Goal: Task Accomplishment & Management: Use online tool/utility

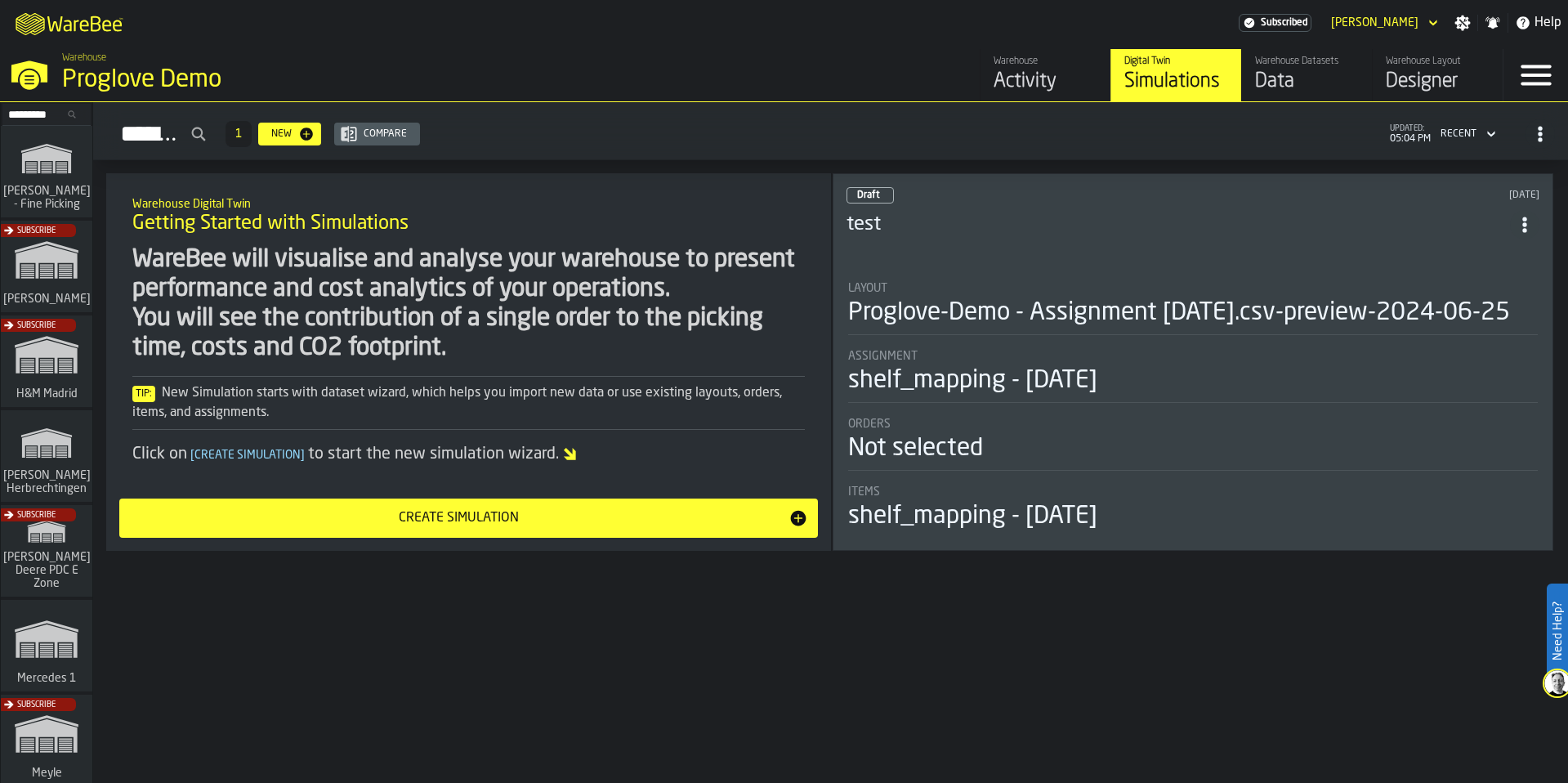
click at [83, 533] on div "Subscribe" at bounding box center [43, 555] width 92 height 94
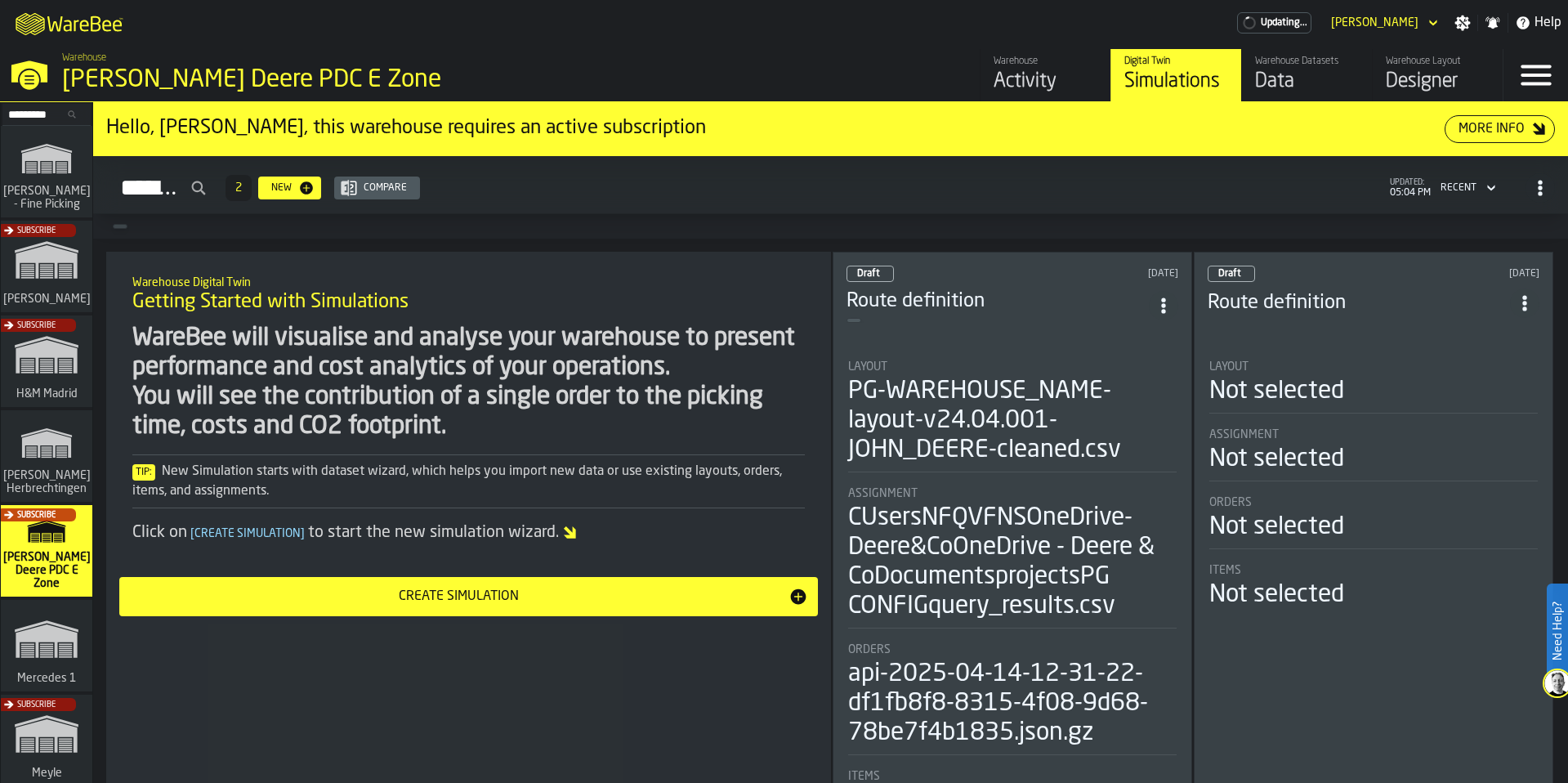
click at [1300, 75] on div "Data" at bounding box center [1307, 82] width 104 height 26
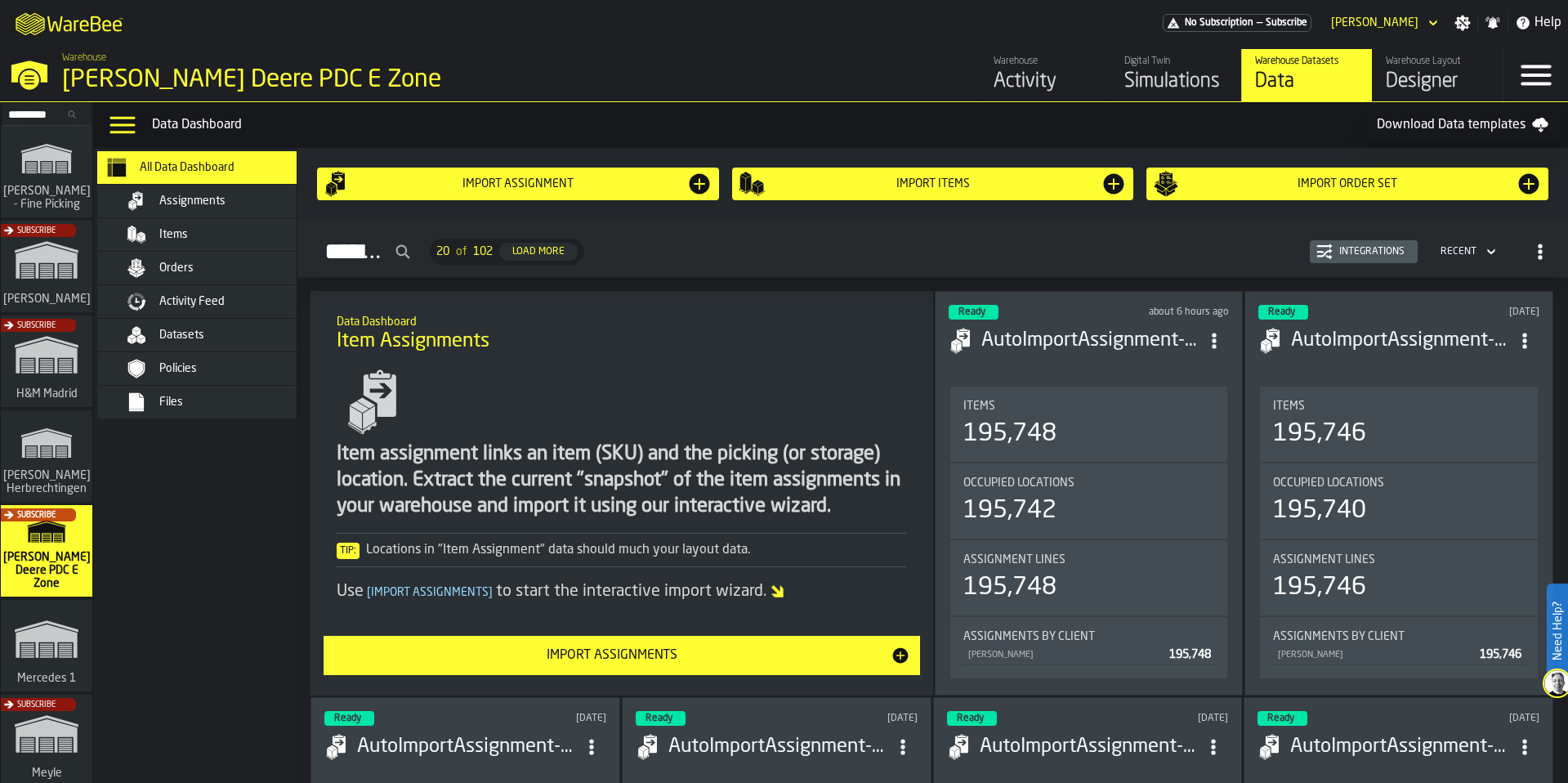
click at [175, 295] on span "Activity Feed" at bounding box center [192, 301] width 66 height 13
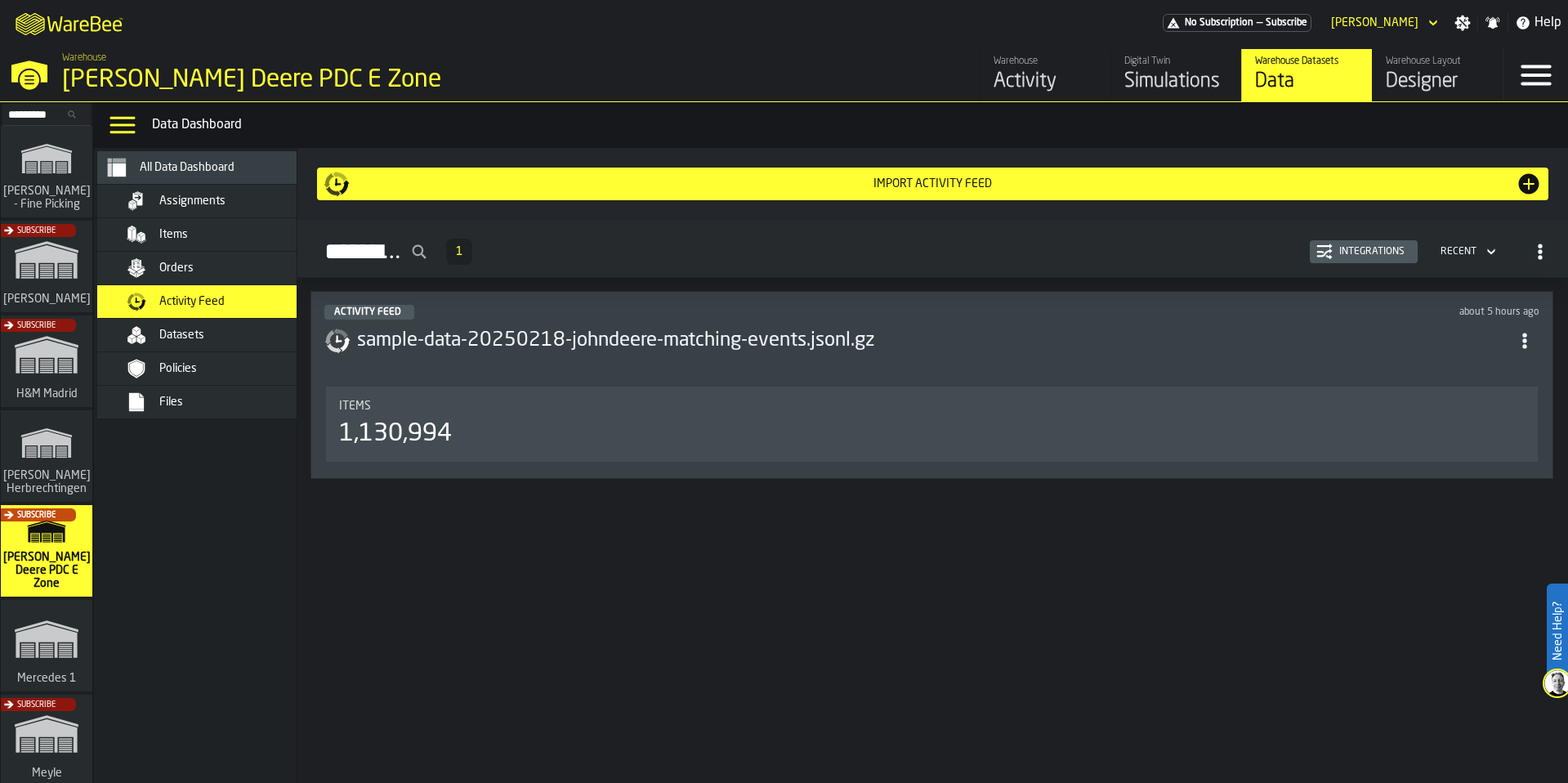
click at [1085, 352] on h3 "sample-data-20250218-johndeere-matching-events.jsonl.gz" at bounding box center [933, 340] width 1153 height 26
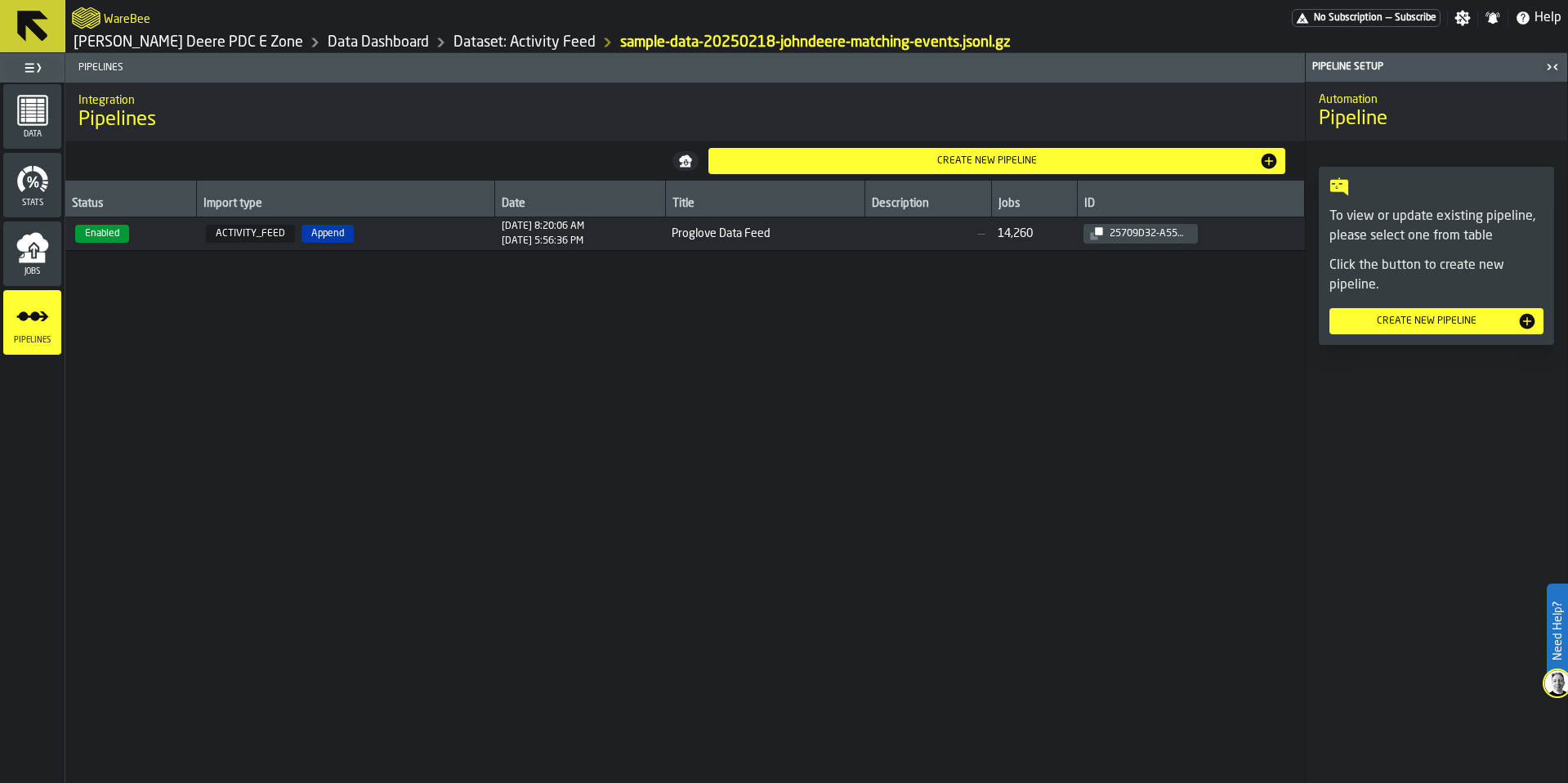
click at [416, 240] on span "ACTIVITY_FEED Append" at bounding box center [345, 233] width 285 height 18
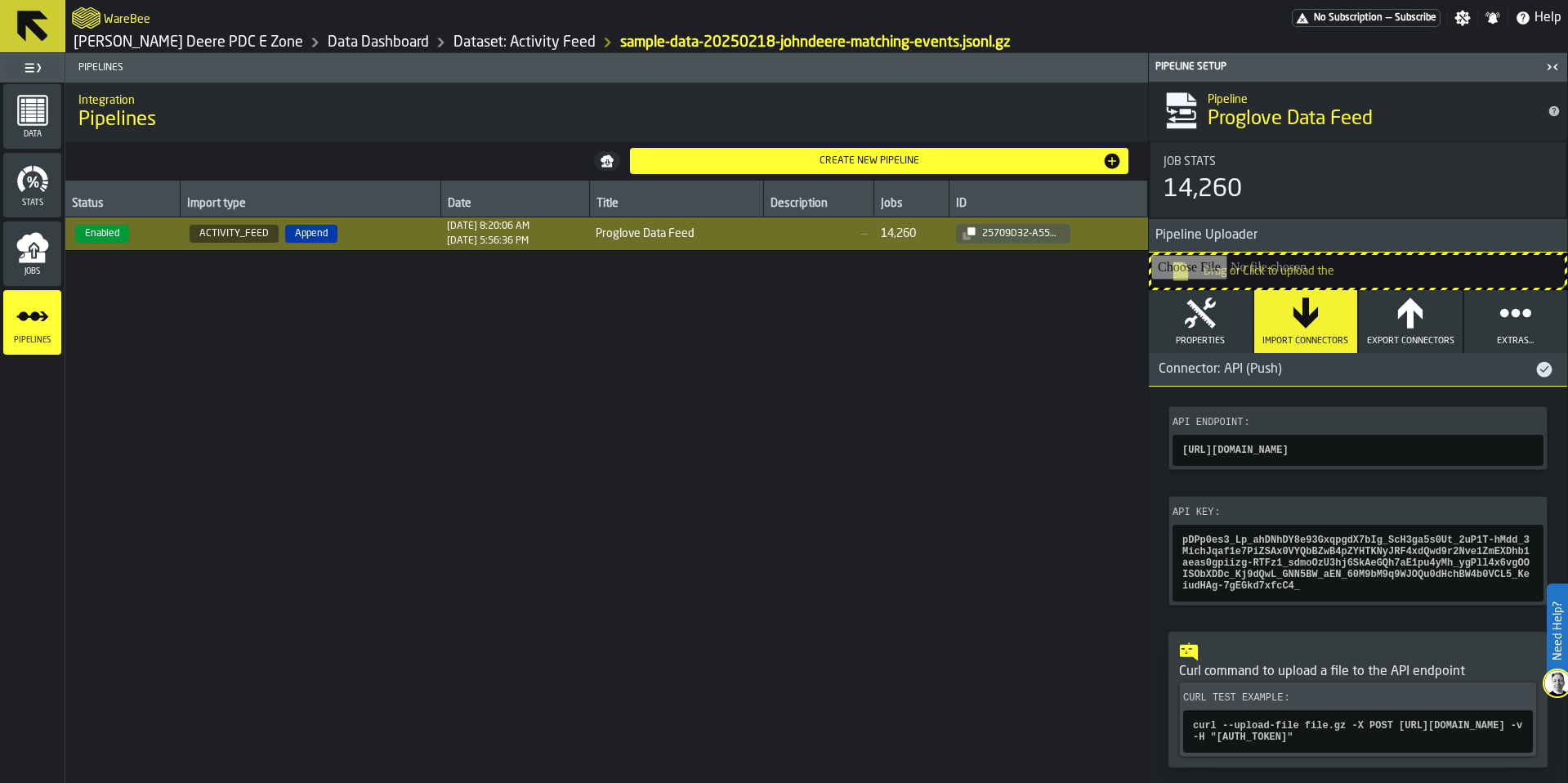
click at [32, 260] on icon "menu Jobs" at bounding box center [31, 258] width 26 height 10
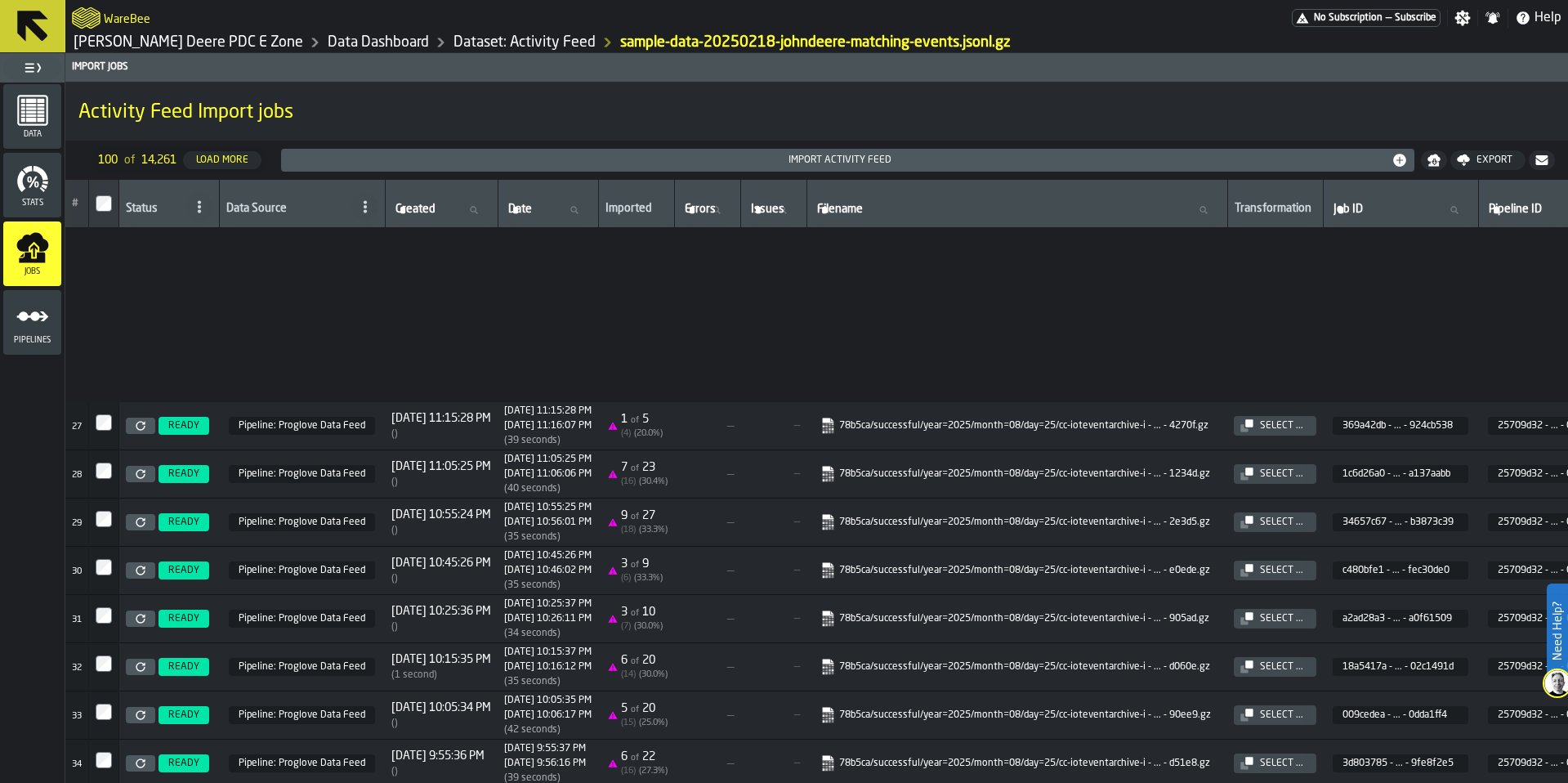
scroll to position [1373, 0]
